Goal: Task Accomplishment & Management: Manage account settings

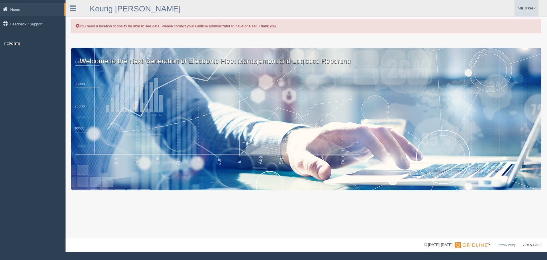
click at [526, 7] on link "bdrucker" at bounding box center [527, 8] width 24 height 16
click at [78, 11] on link at bounding box center [73, 7] width 15 height 9
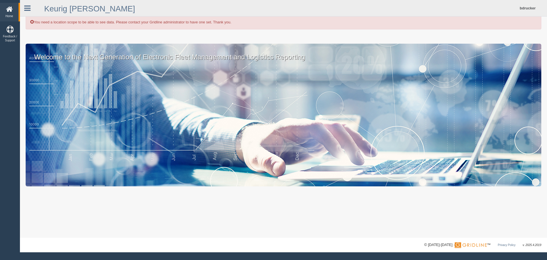
click at [27, 7] on icon at bounding box center [27, 8] width 6 height 7
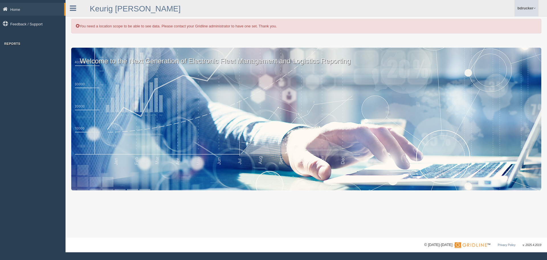
click at [524, 8] on link "bdrucker" at bounding box center [527, 8] width 24 height 16
click at [506, 31] on link "Log Off" at bounding box center [507, 34] width 62 height 12
